Goal: Task Accomplishment & Management: Manage account settings

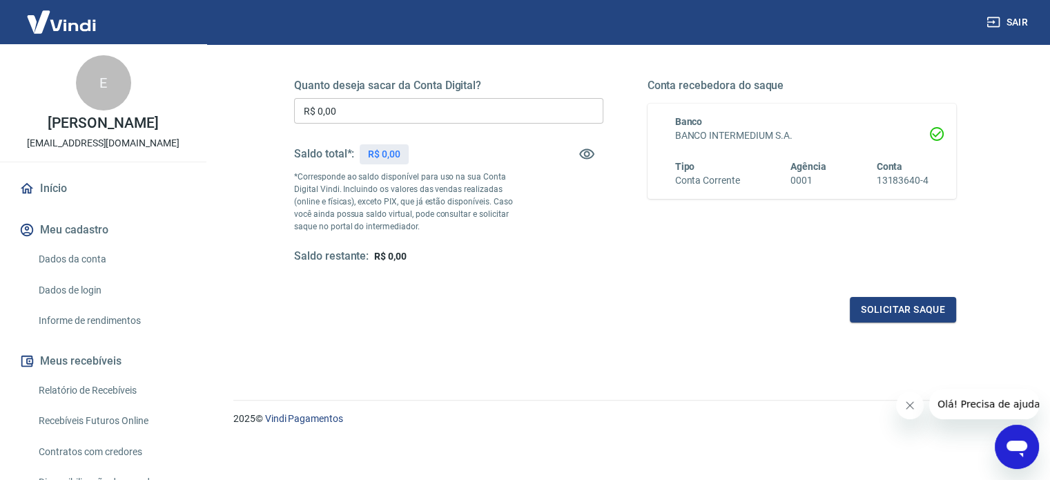
scroll to position [202, 0]
